Goal: Transaction & Acquisition: Book appointment/travel/reservation

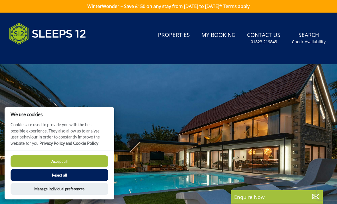
click at [26, 174] on button "Reject all" at bounding box center [60, 175] width 98 height 12
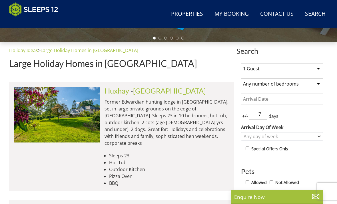
scroll to position [187, 0]
click at [315, 84] on select "Any number of bedrooms 4 Bedrooms 5 Bedrooms 6 Bedrooms 7 Bedrooms 8 Bedrooms 9…" at bounding box center [282, 84] width 82 height 11
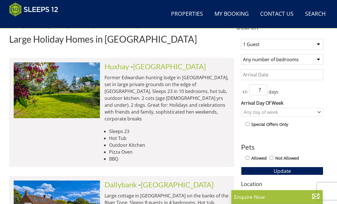
scroll to position [216, 0]
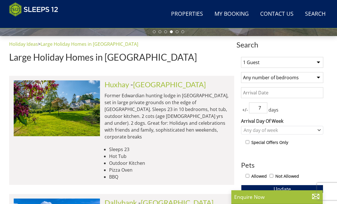
click at [307, 94] on input "Date" at bounding box center [282, 92] width 82 height 11
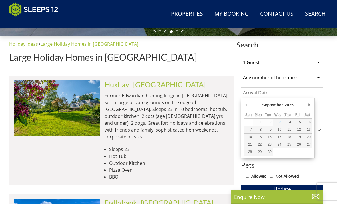
scroll to position [194, 0]
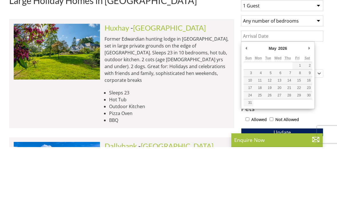
type input "[DATE]"
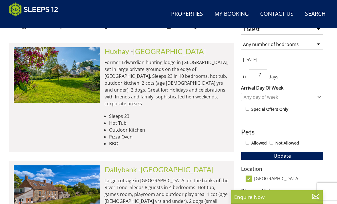
scroll to position [225, 0]
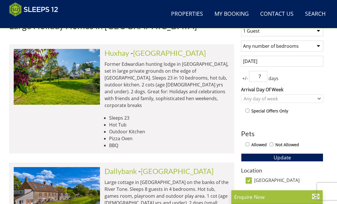
click at [324, 144] on div "1 Guest 2 Guests 3 Guests 4 Guests 5 Guests 6 Guests 7 Guests 8 Guests 9 Guests…" at bounding box center [283, 181] width 92 height 320
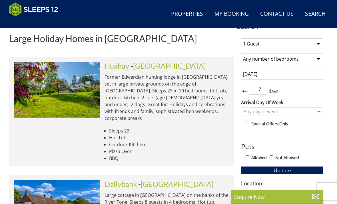
scroll to position [212, 0]
click at [267, 89] on input "7" at bounding box center [258, 89] width 18 height 11
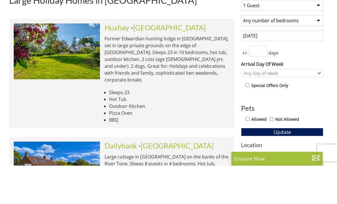
type input "0"
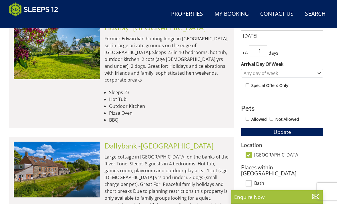
type input "1"
click at [316, 74] on div "Any day of week" at bounding box center [280, 73] width 74 height 6
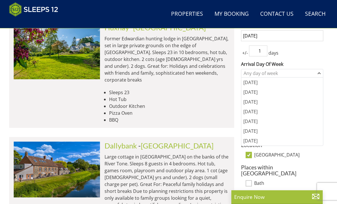
click at [328, 110] on div "1 Guest 2 Guests 3 Guests 4 Guests 5 Guests 6 Guests 7 Guests 8 Guests 9 Guests…" at bounding box center [283, 155] width 92 height 320
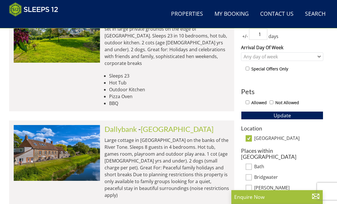
scroll to position [268, 0]
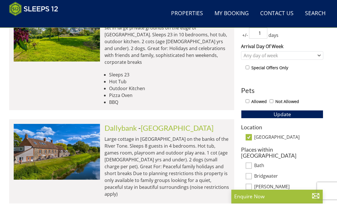
click at [249, 100] on input "Allowed" at bounding box center [248, 102] width 4 height 4
checkbox input "true"
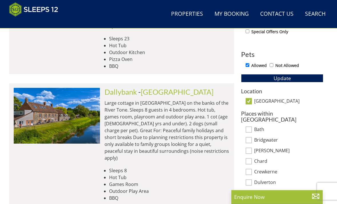
scroll to position [305, 0]
click at [307, 81] on button "Update" at bounding box center [282, 78] width 82 height 8
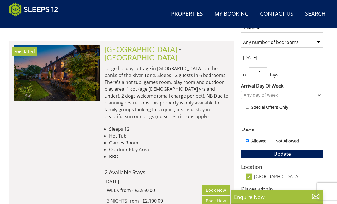
scroll to position [229, 0]
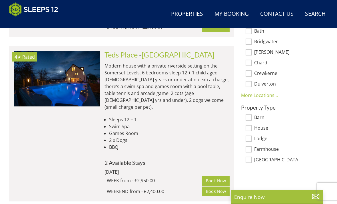
scroll to position [402, 0]
click at [170, 51] on link "[GEOGRAPHIC_DATA]" at bounding box center [178, 55] width 73 height 9
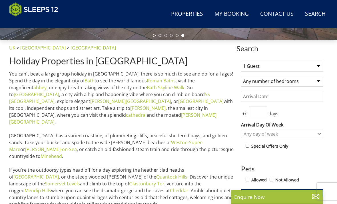
scroll to position [201, 0]
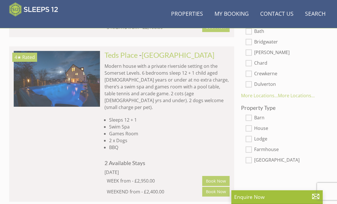
scroll to position [0, 432]
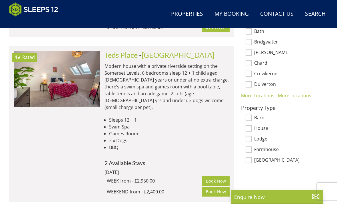
click at [133, 51] on link "Teds Place" at bounding box center [121, 55] width 33 height 9
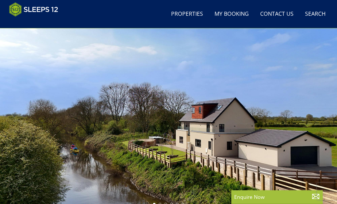
scroll to position [78, 0]
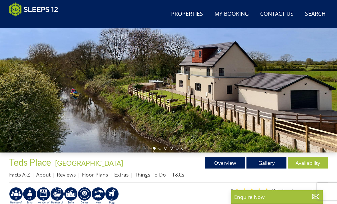
click at [326, 109] on div at bounding box center [168, 57] width 337 height 189
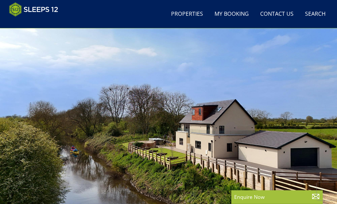
scroll to position [68, 0]
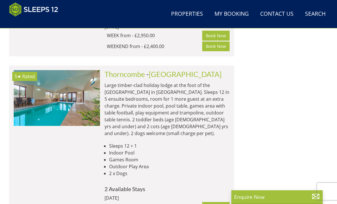
scroll to position [524, 0]
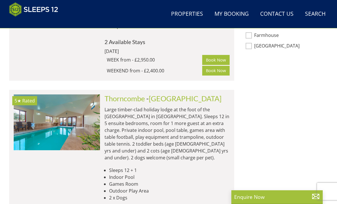
click at [142, 94] on link "Thorncombe" at bounding box center [125, 98] width 40 height 9
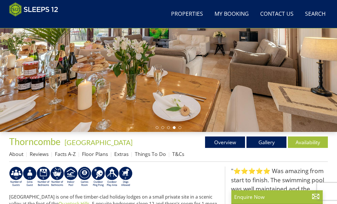
scroll to position [193, 0]
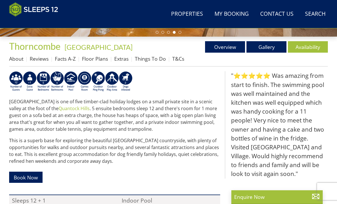
click at [101, 58] on link "Floor Plans" at bounding box center [95, 58] width 26 height 7
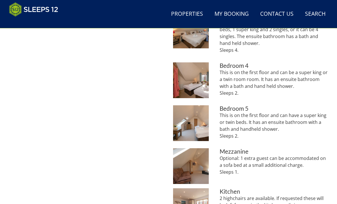
scroll to position [377, 0]
